Goal: Task Accomplishment & Management: Complete application form

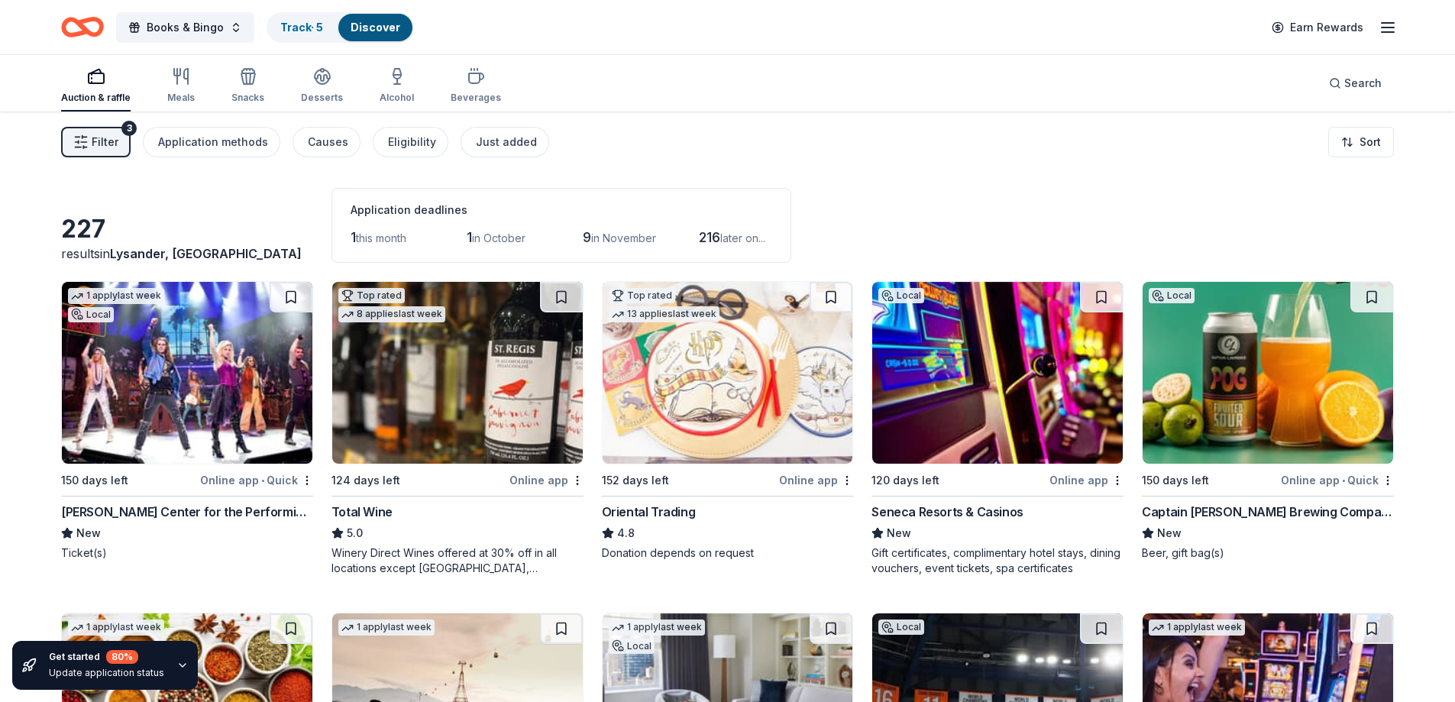
scroll to position [533, 0]
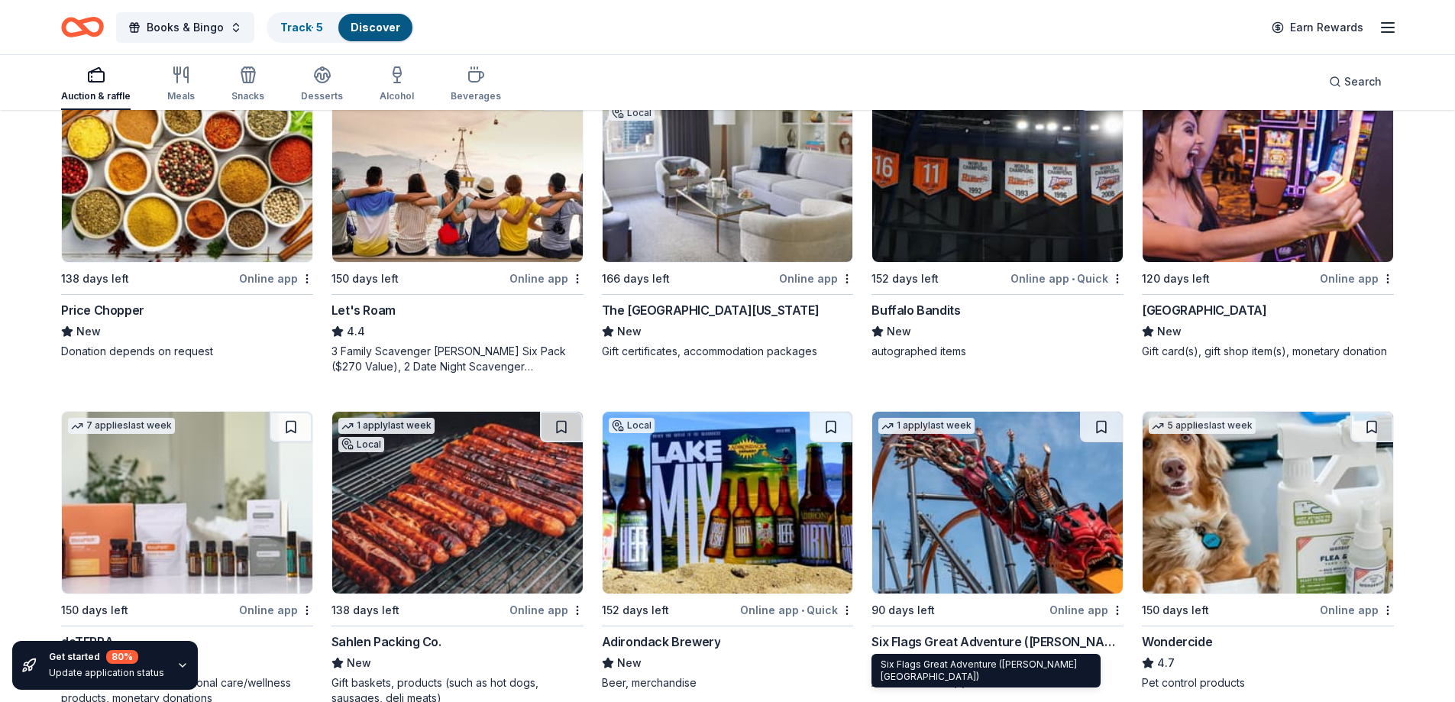
click at [1067, 643] on div "Six Flags Great Adventure ([PERSON_NAME][GEOGRAPHIC_DATA])" at bounding box center [998, 641] width 252 height 18
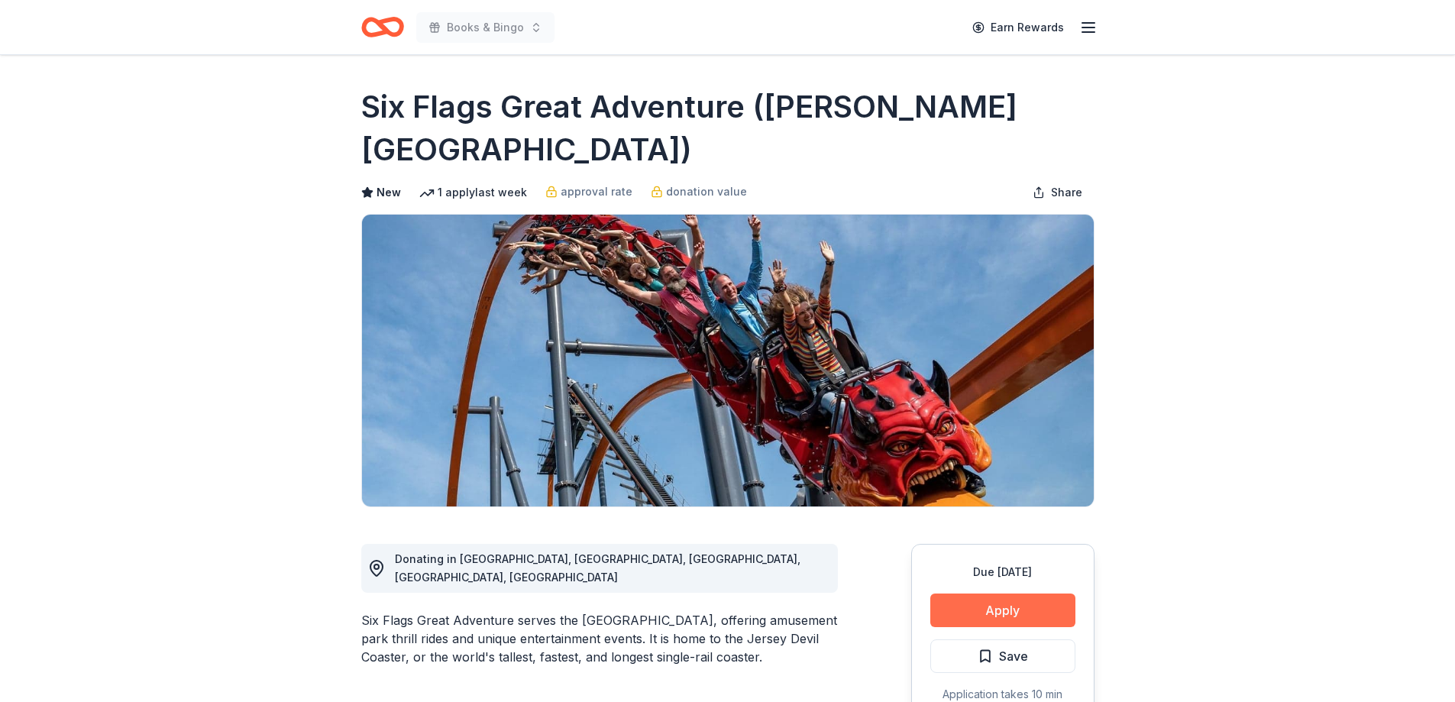
click at [1006, 594] on button "Apply" at bounding box center [1002, 611] width 145 height 34
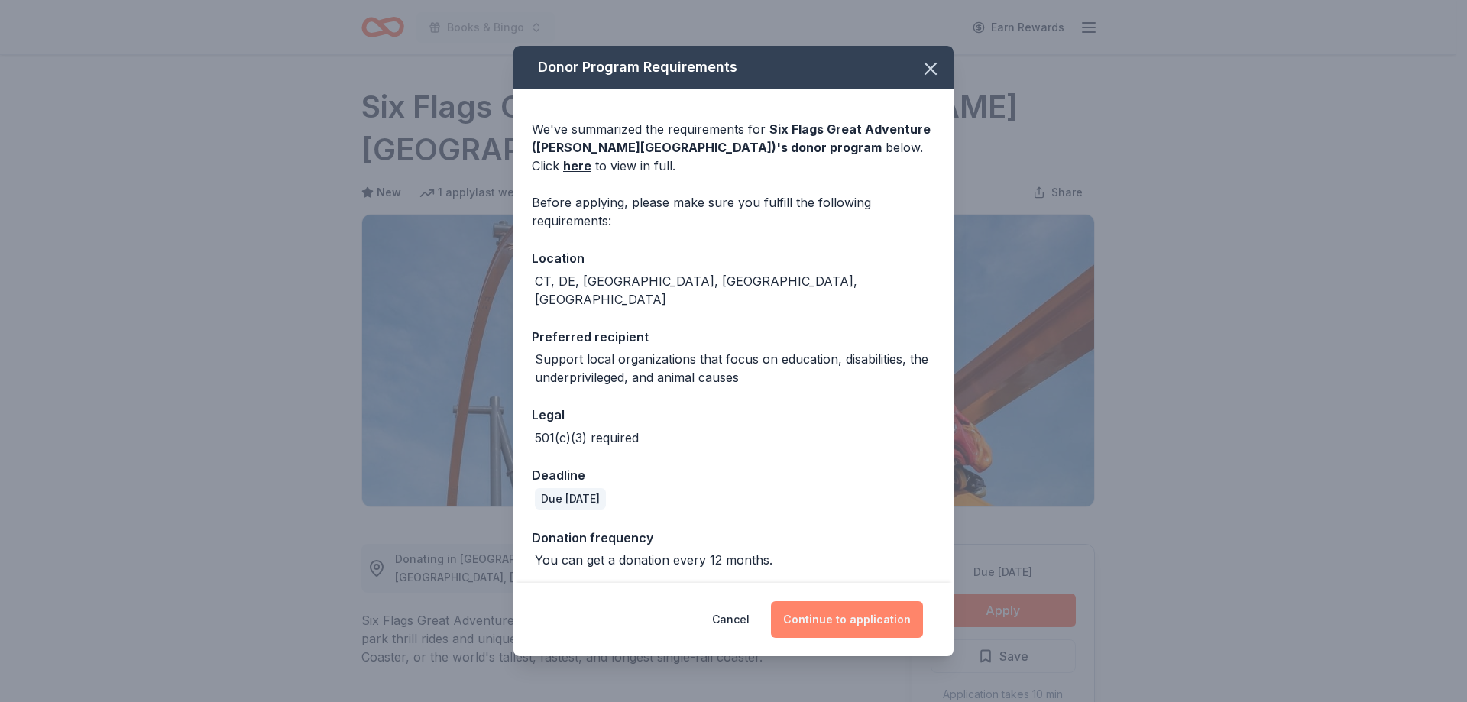
click at [882, 619] on button "Continue to application" at bounding box center [847, 619] width 152 height 37
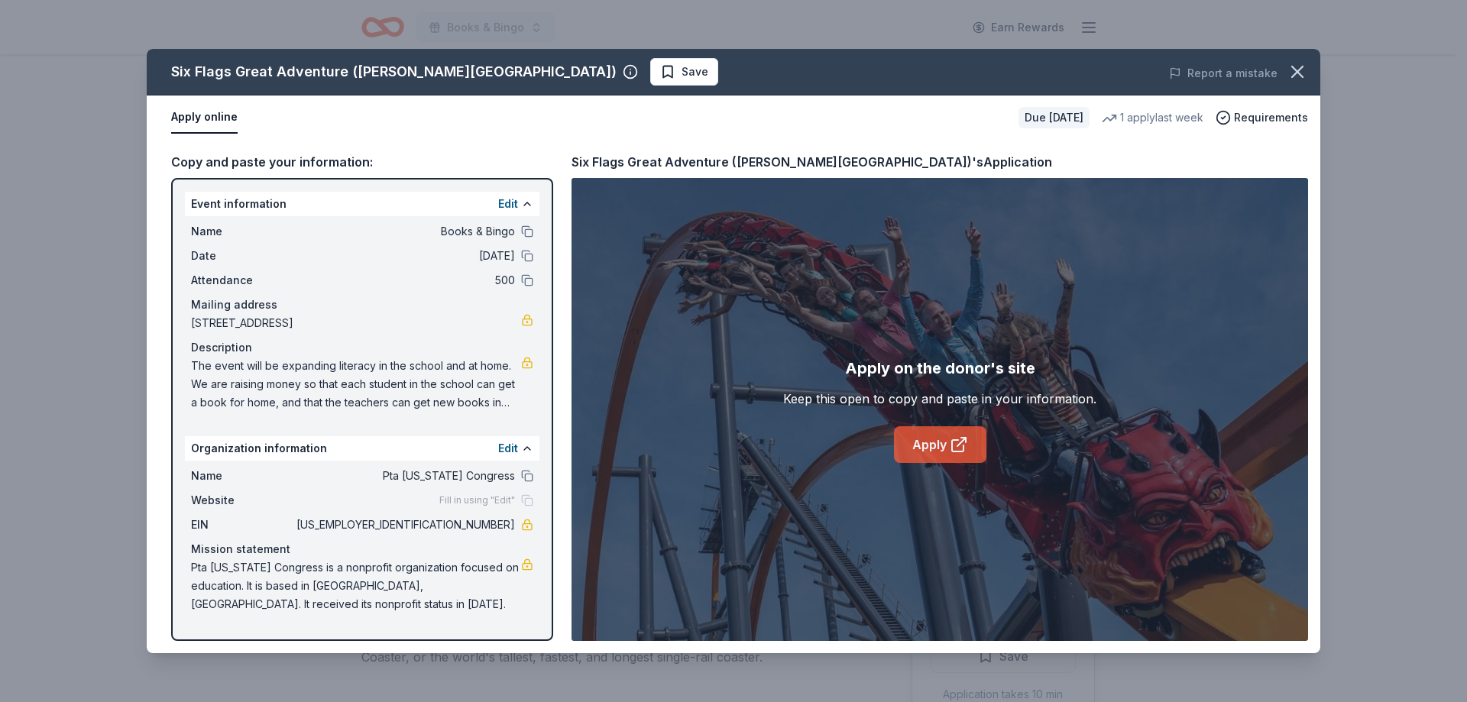
click at [928, 446] on link "Apply" at bounding box center [940, 444] width 92 height 37
